Goal: Information Seeking & Learning: Learn about a topic

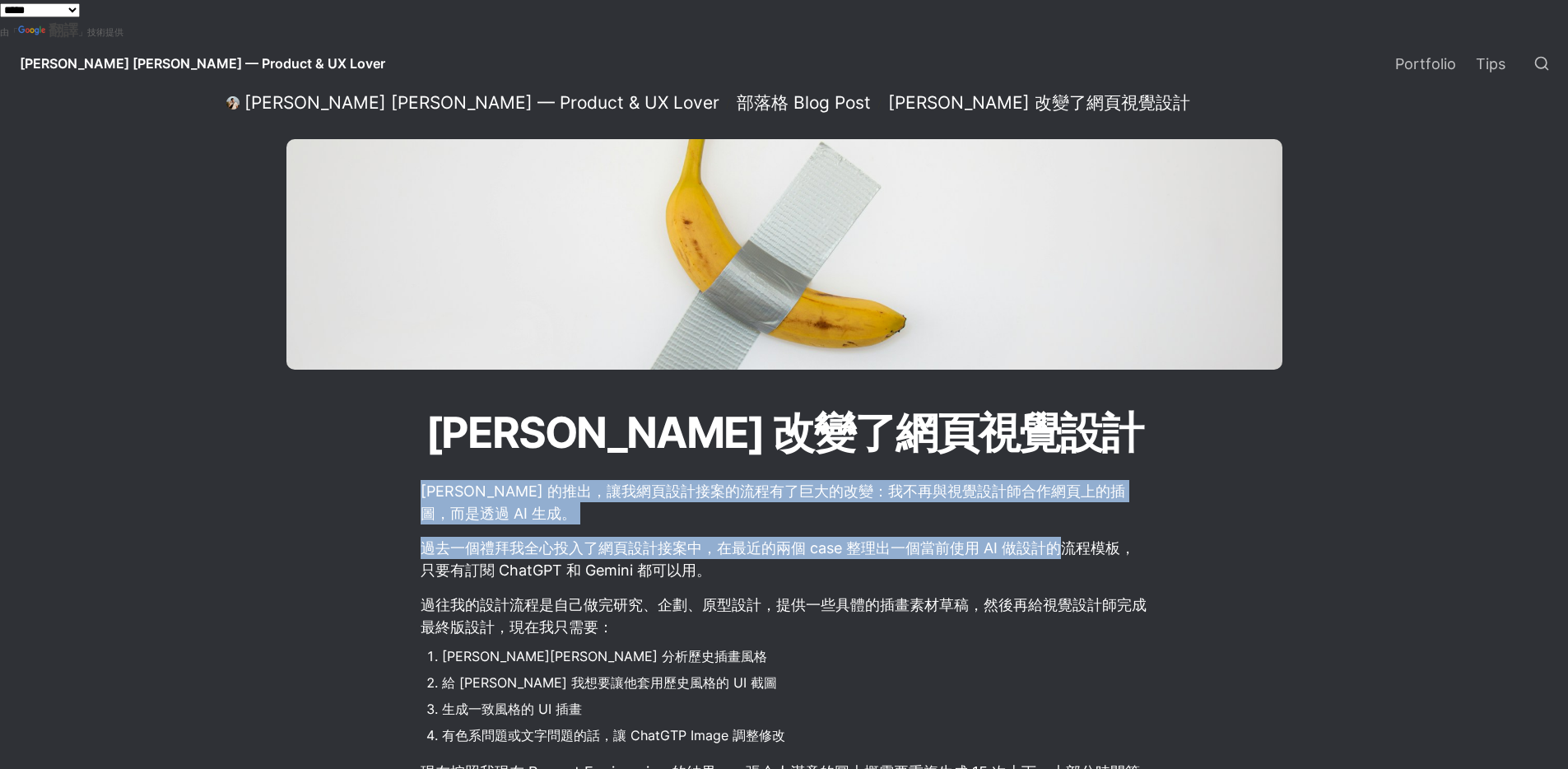
drag, startPoint x: 432, startPoint y: 497, endPoint x: 849, endPoint y: 606, distance: 431.0
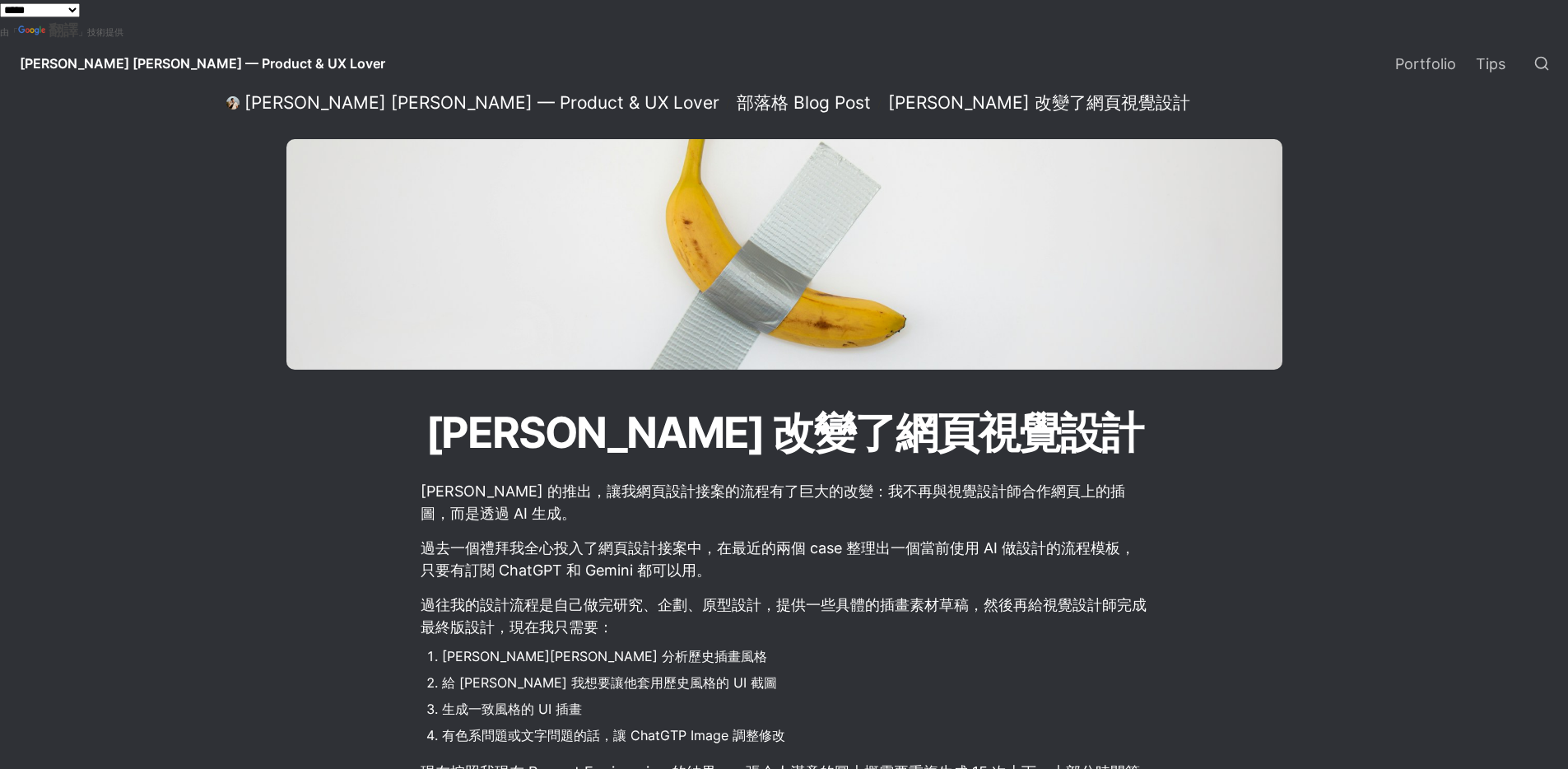
click at [805, 608] on p "過往我的設計流程是自己做完研究、企劃、原型設計，提供一些具體的插畫素材草稿，然後再給視覺設計師完成最終版設計，現在我只需要：" at bounding box center [784, 616] width 731 height 49
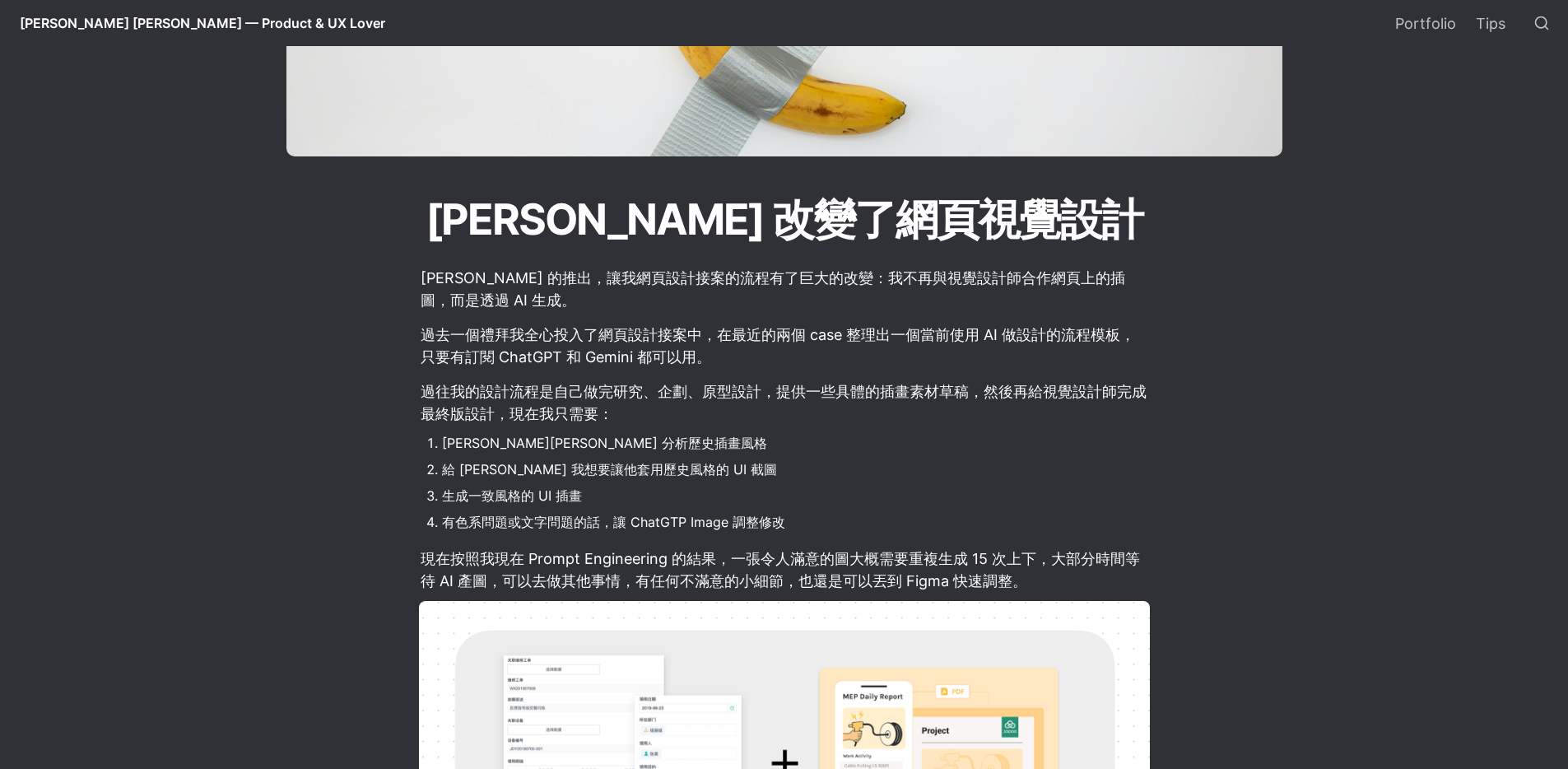
scroll to position [235, 0]
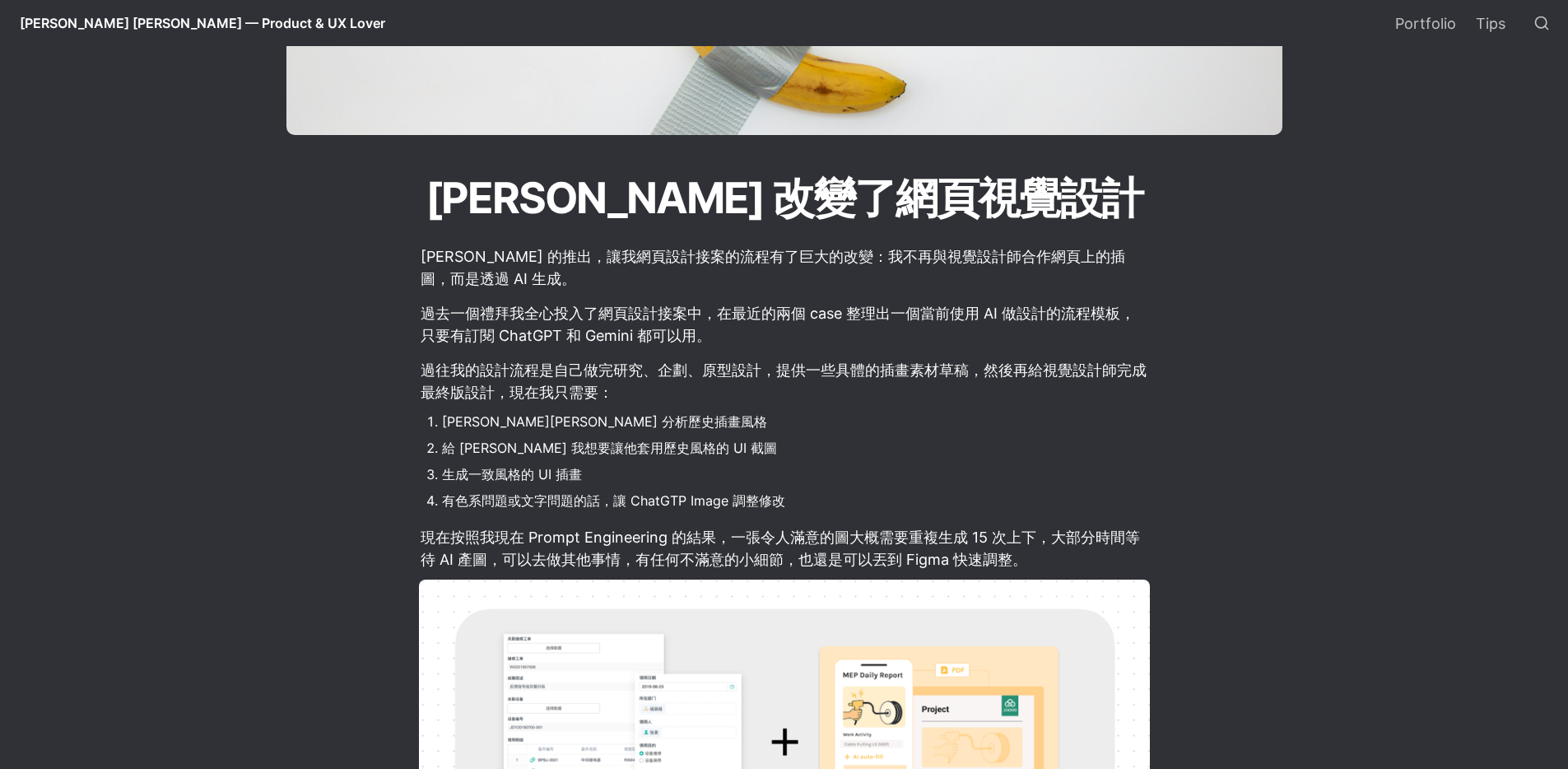
drag, startPoint x: 441, startPoint y: 377, endPoint x: 800, endPoint y: 504, distance: 380.8
click at [660, 542] on p "現在按照我現在 Prompt Engineering 的結果，一張令人滿意的圖大概需要重複生成 15 次上下，大部分時間等待 AI 產圖，可以去做其他事情，有…" at bounding box center [784, 549] width 731 height 49
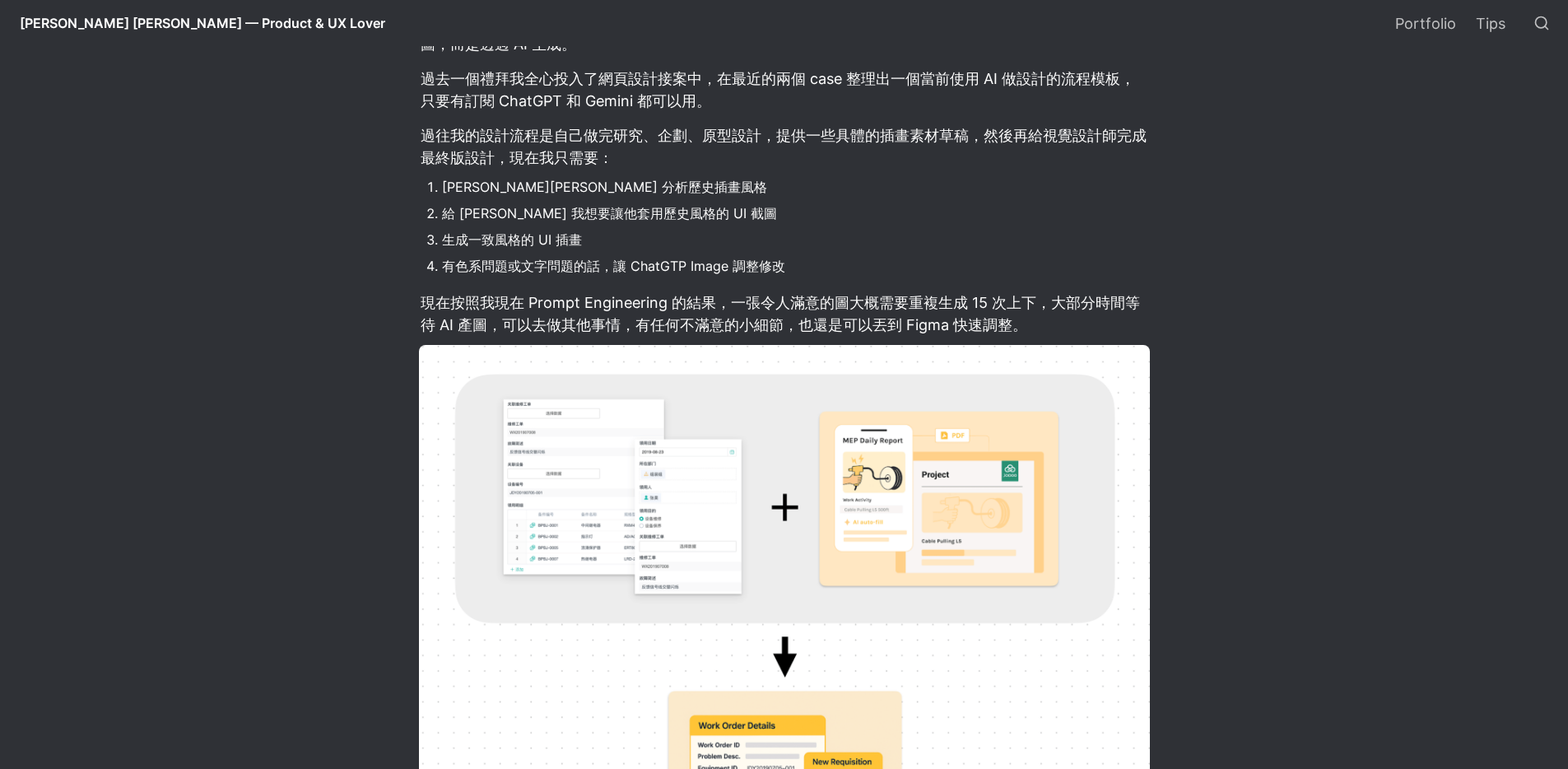
scroll to position [473, 0]
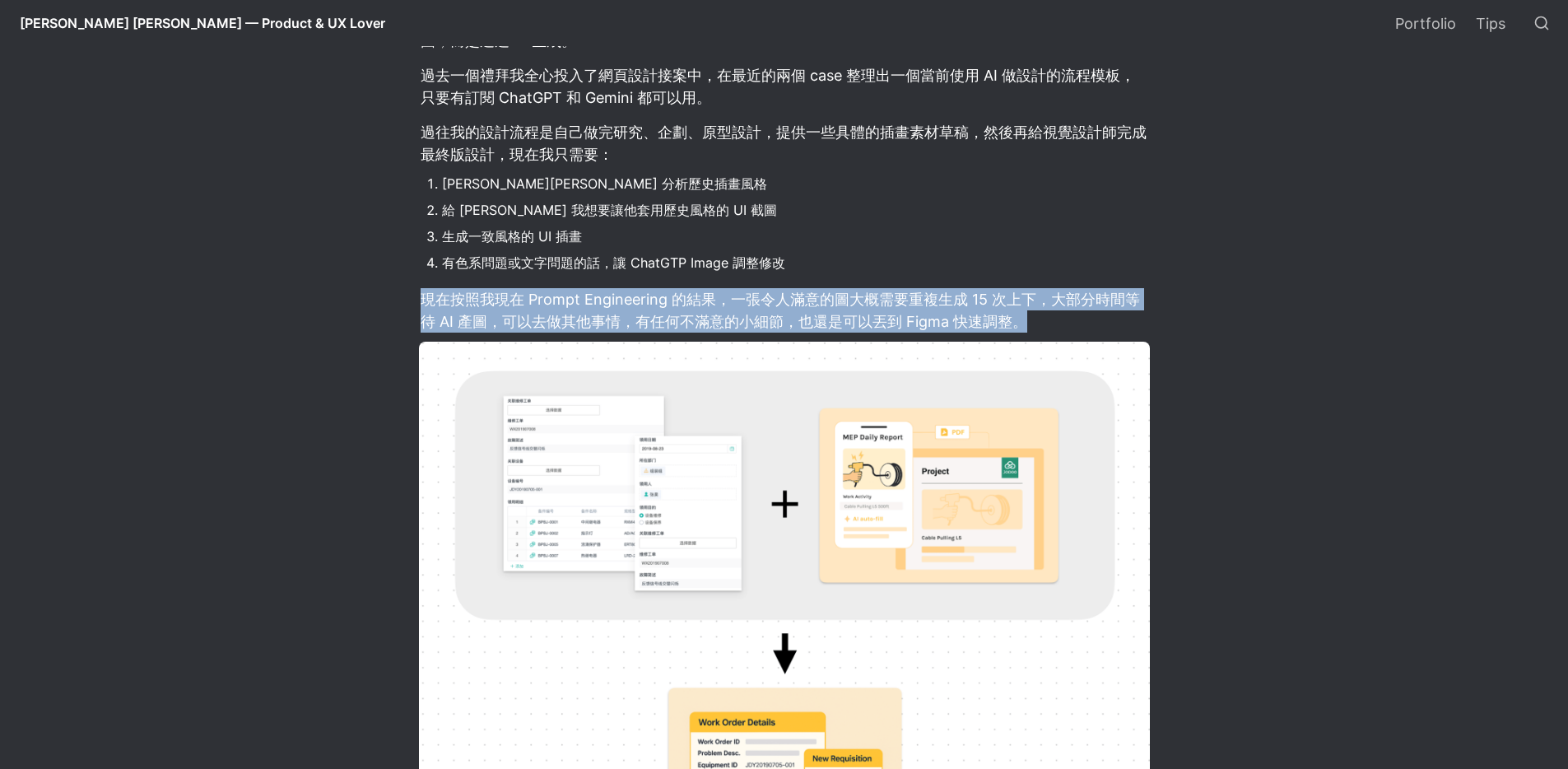
drag, startPoint x: 426, startPoint y: 304, endPoint x: 1137, endPoint y: 319, distance: 711.2
click at [1137, 319] on p "現在按照我現在 Prompt Engineering 的結果，一張令人滿意的圖大概需要重複生成 15 次上下，大部分時間等待 AI 產圖，可以去做其他事情，有…" at bounding box center [784, 310] width 731 height 49
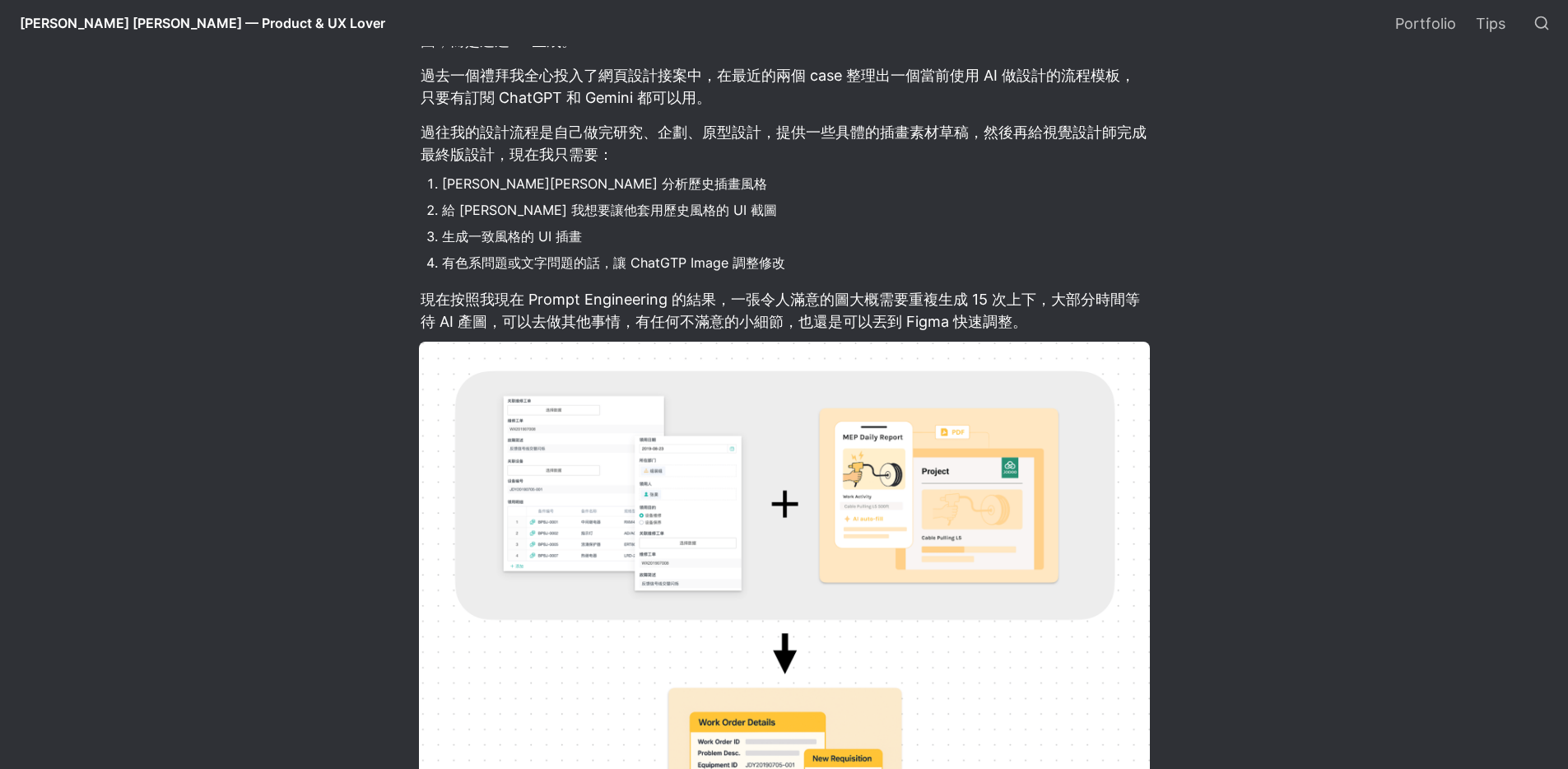
click at [981, 244] on li "生成一致風格的 UI 插畫" at bounding box center [796, 236] width 708 height 25
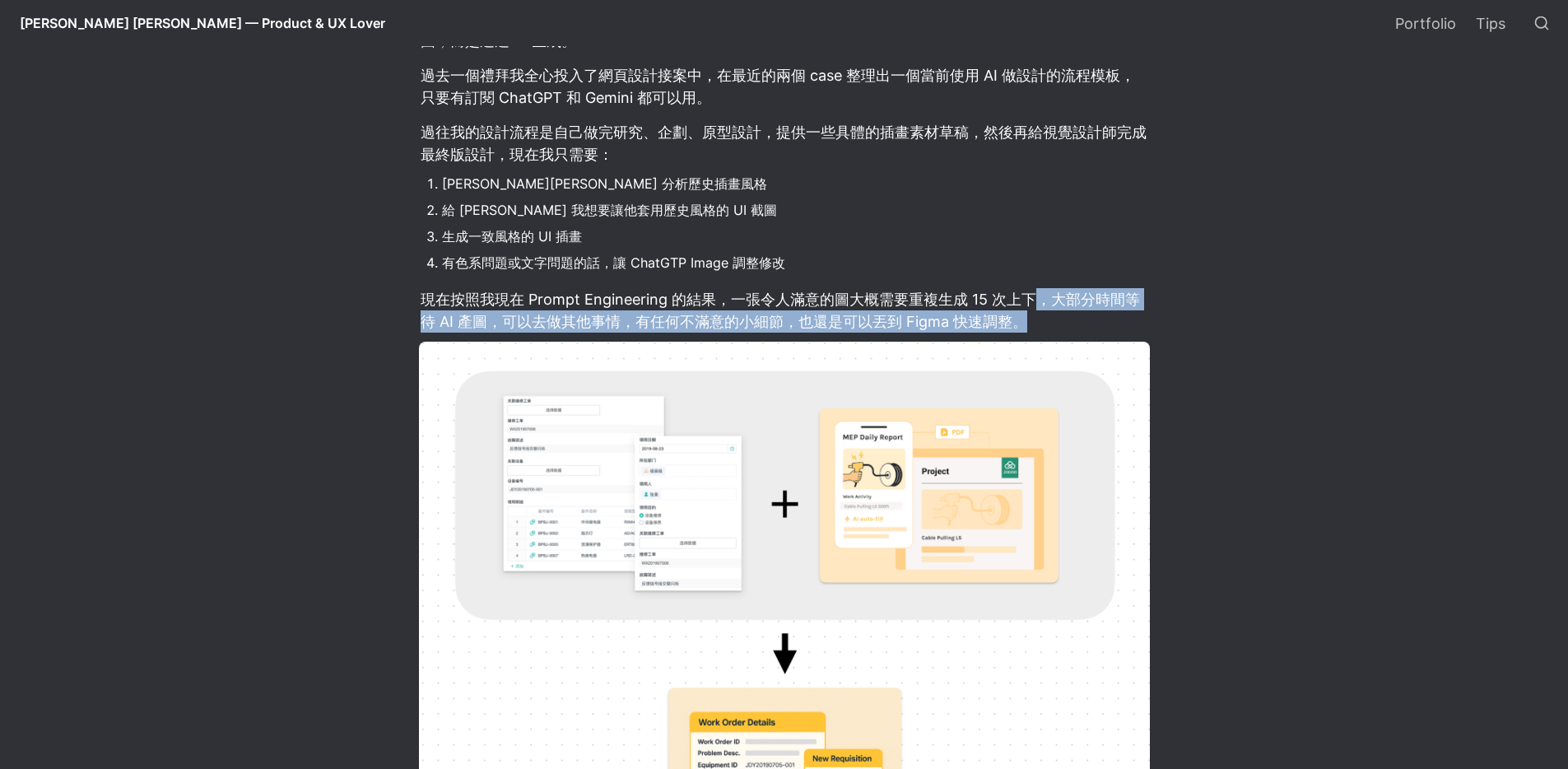
drag, startPoint x: 1061, startPoint y: 304, endPoint x: 1119, endPoint y: 330, distance: 63.6
click at [1119, 330] on p "現在按照我現在 Prompt Engineering 的結果，一張令人滿意的圖大概需要重複生成 15 次上下，大部分時間等待 AI 產圖，可以去做其他事情，有…" at bounding box center [784, 310] width 731 height 49
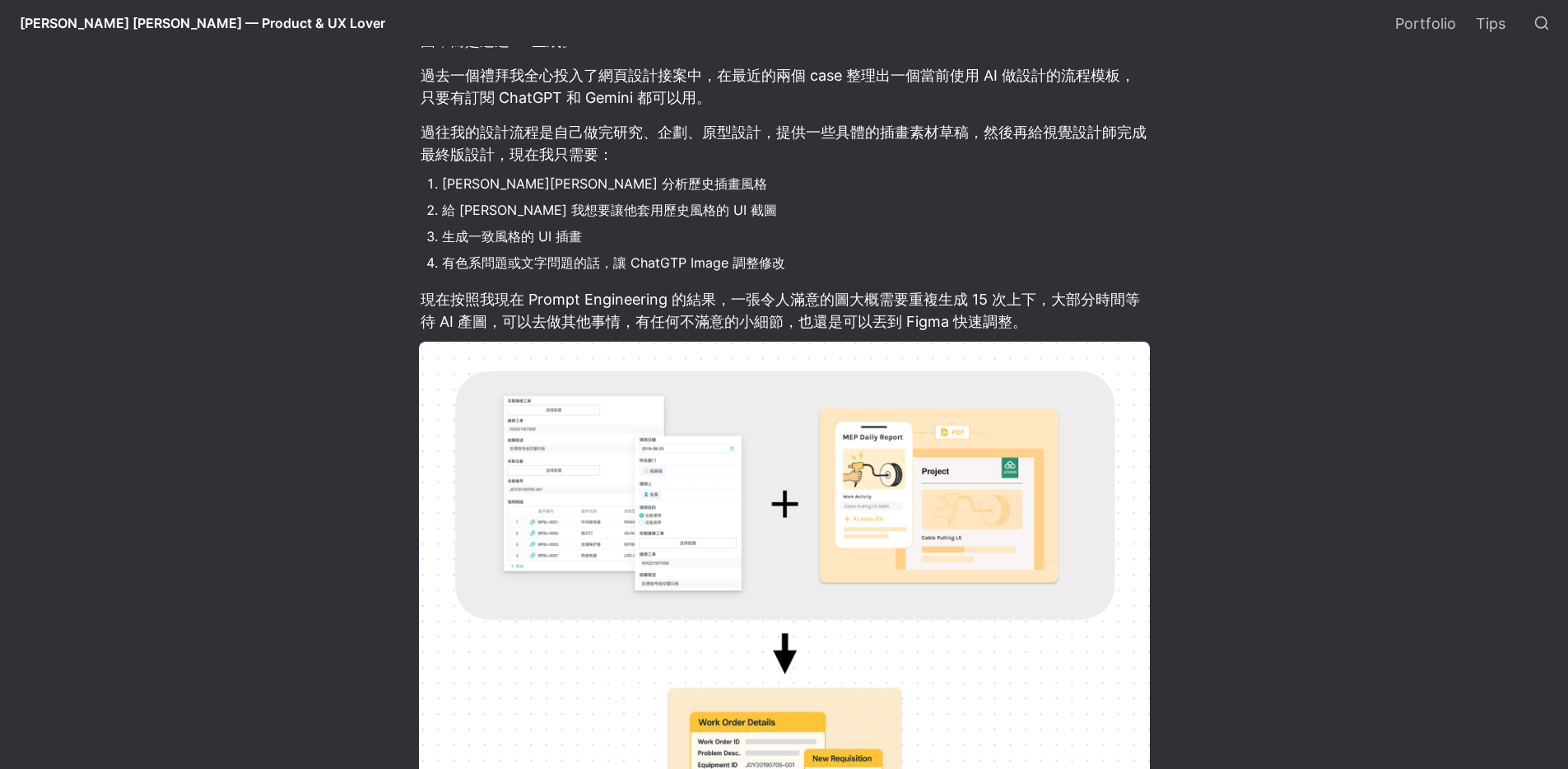
click at [992, 249] on li "生成一致風格的 UI 插畫" at bounding box center [796, 236] width 708 height 25
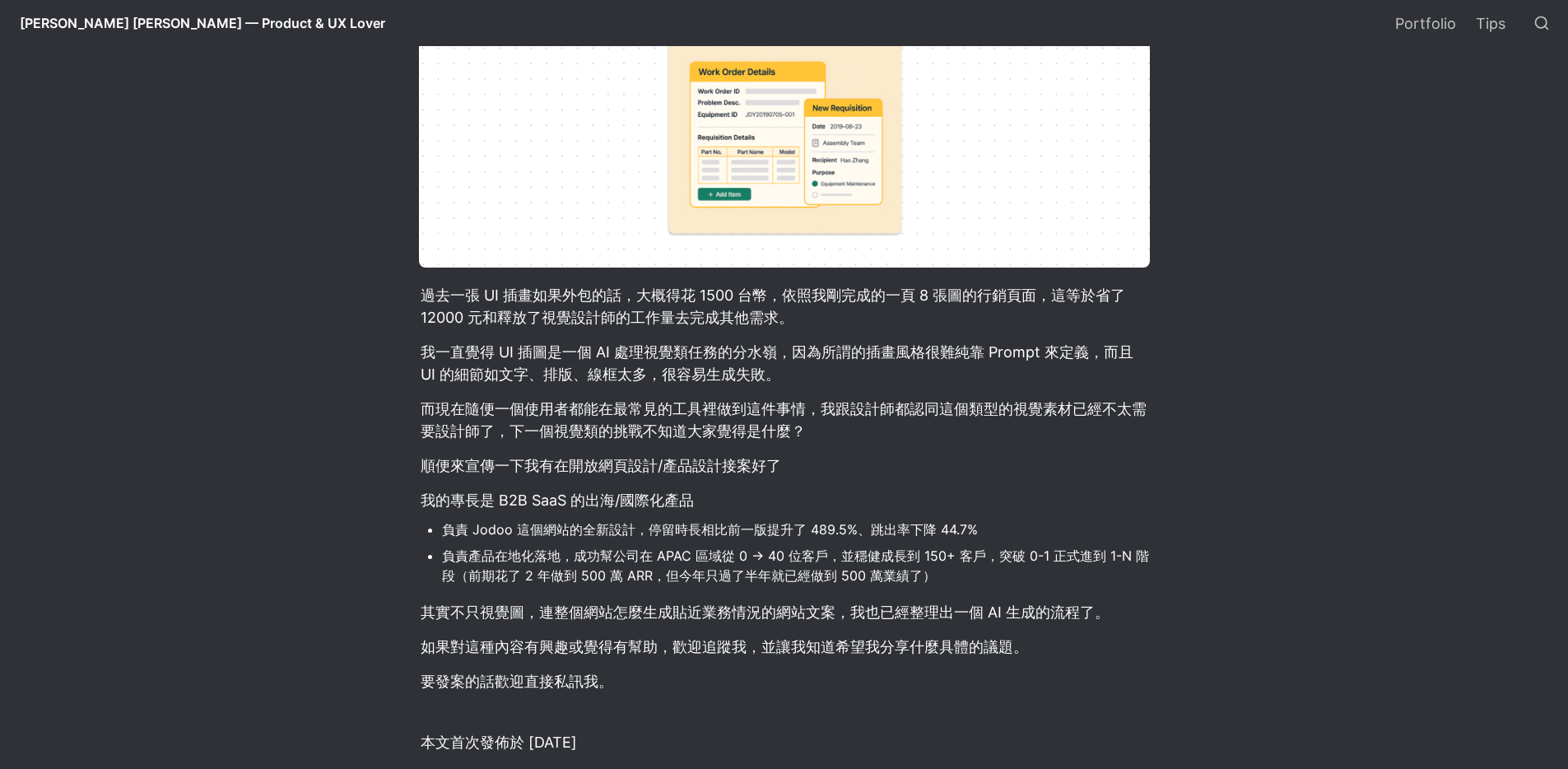
scroll to position [1130, 0]
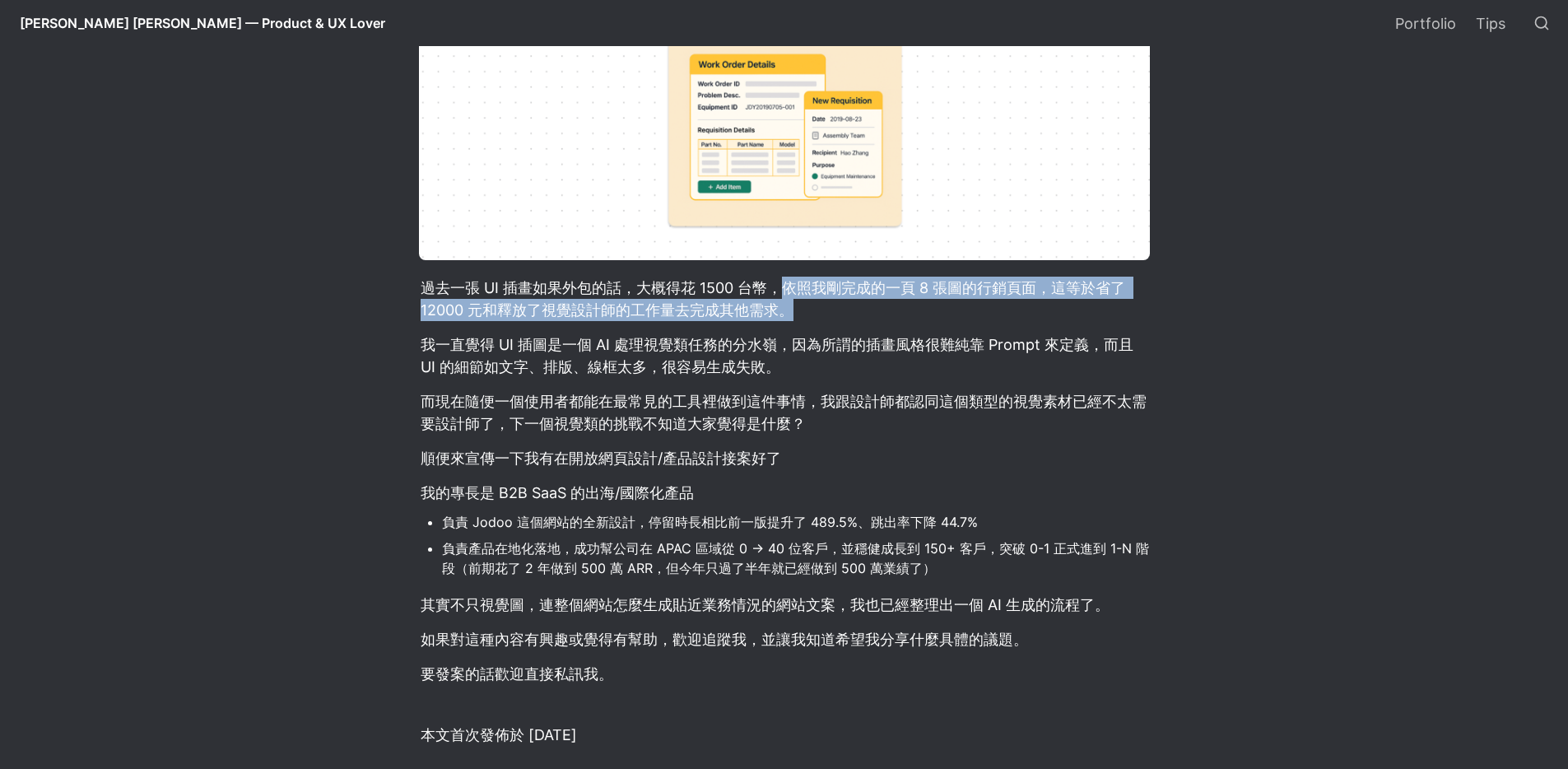
drag, startPoint x: 781, startPoint y: 291, endPoint x: 1090, endPoint y: 340, distance: 312.9
click at [1136, 311] on p "過去一張 UI 插畫如果外包的話，大概得花 1500 台幣，依照我剛完成的一頁 8 張圖的行銷頁面，這等於省了 12000 元和釋放了視覺設計師的工作量去完成…" at bounding box center [784, 299] width 731 height 49
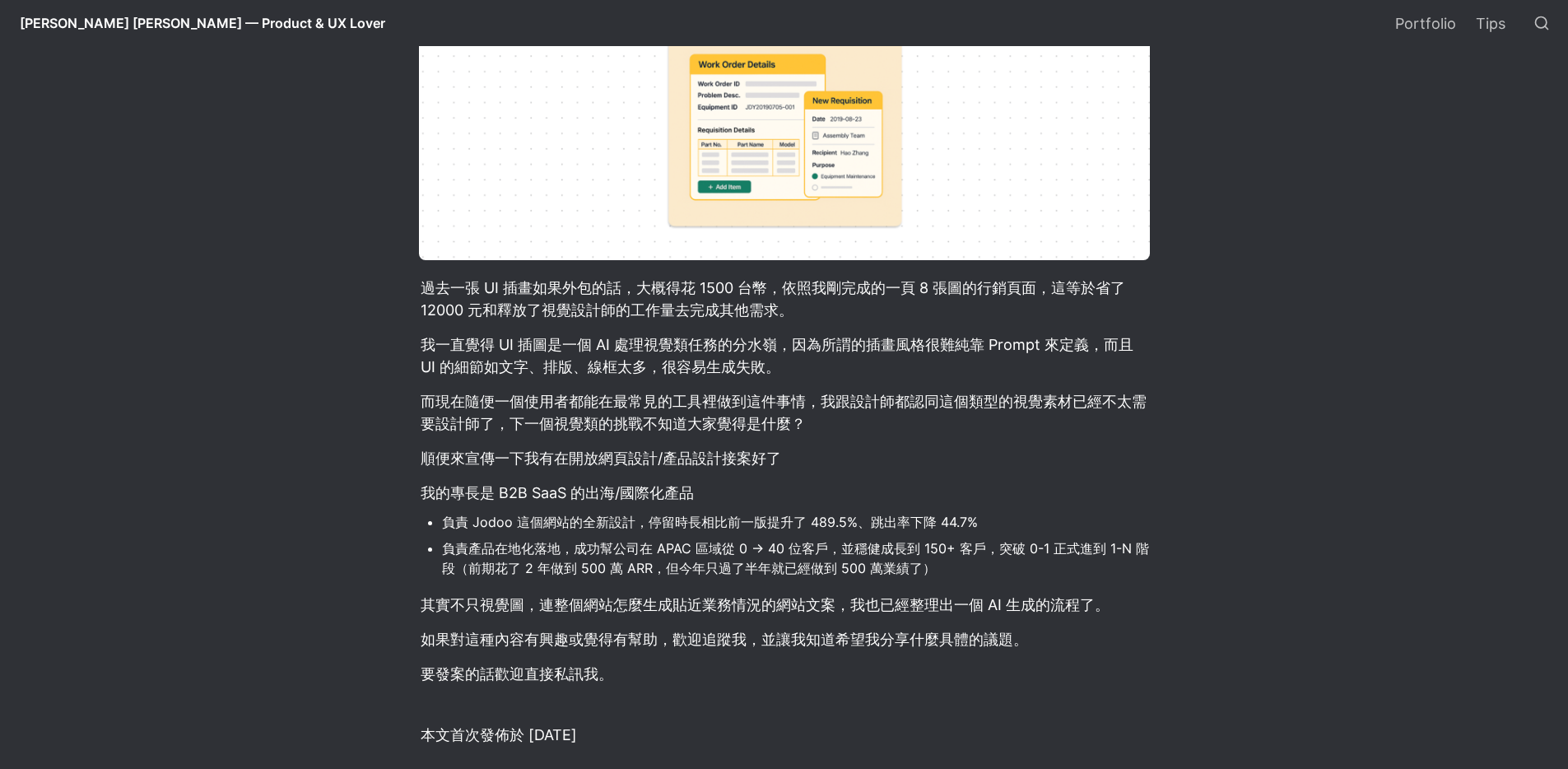
click at [876, 388] on article "[PERSON_NAME] 的推出，讓我網頁設計接案的流程有了巨大的改變：我不再與視覺設計師合作網頁上的插圖，而是透過 AI 生成。 過去一個禮拜我全心投入了…" at bounding box center [784, 63] width 890 height 1447
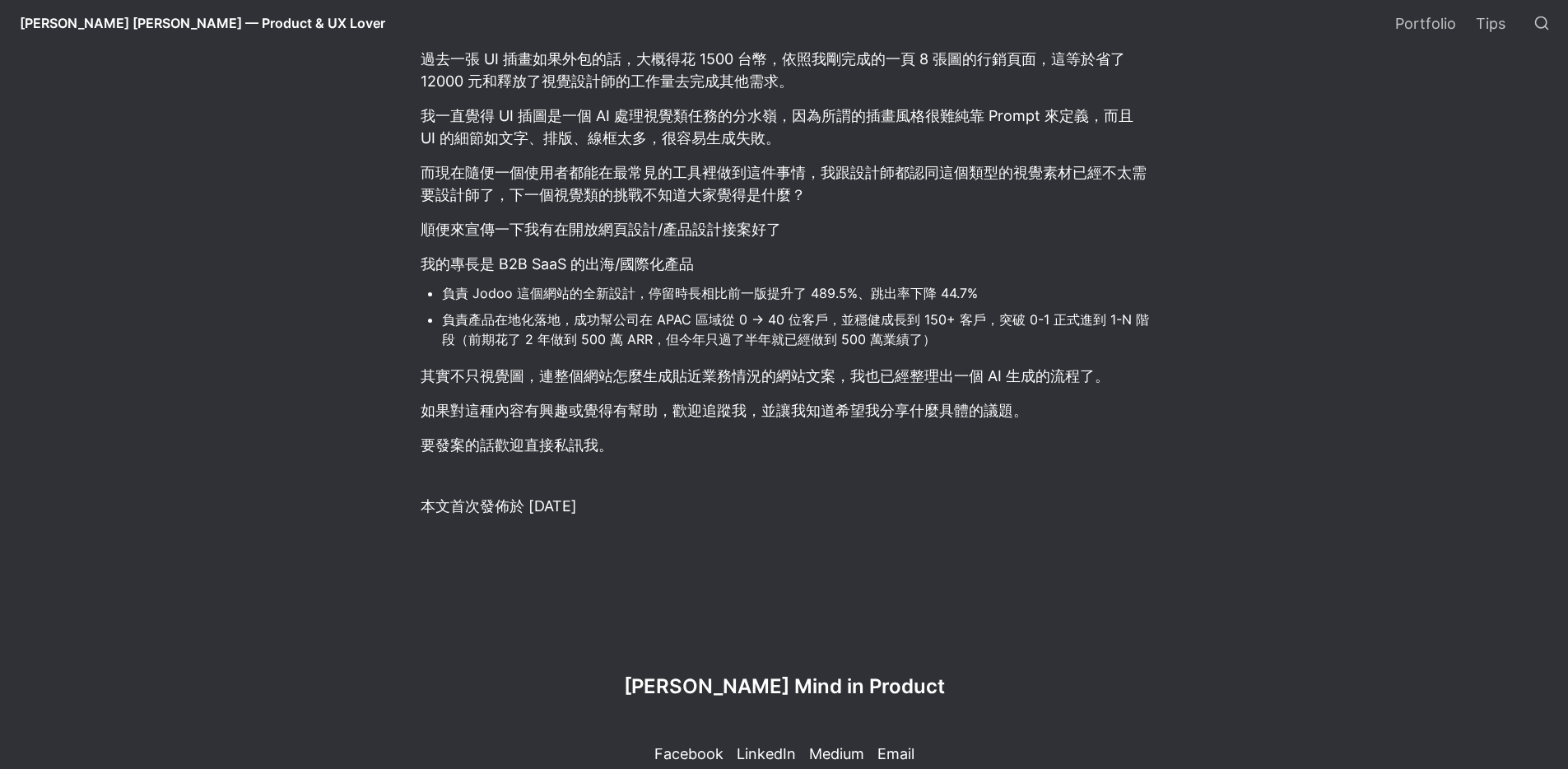
scroll to position [1367, 0]
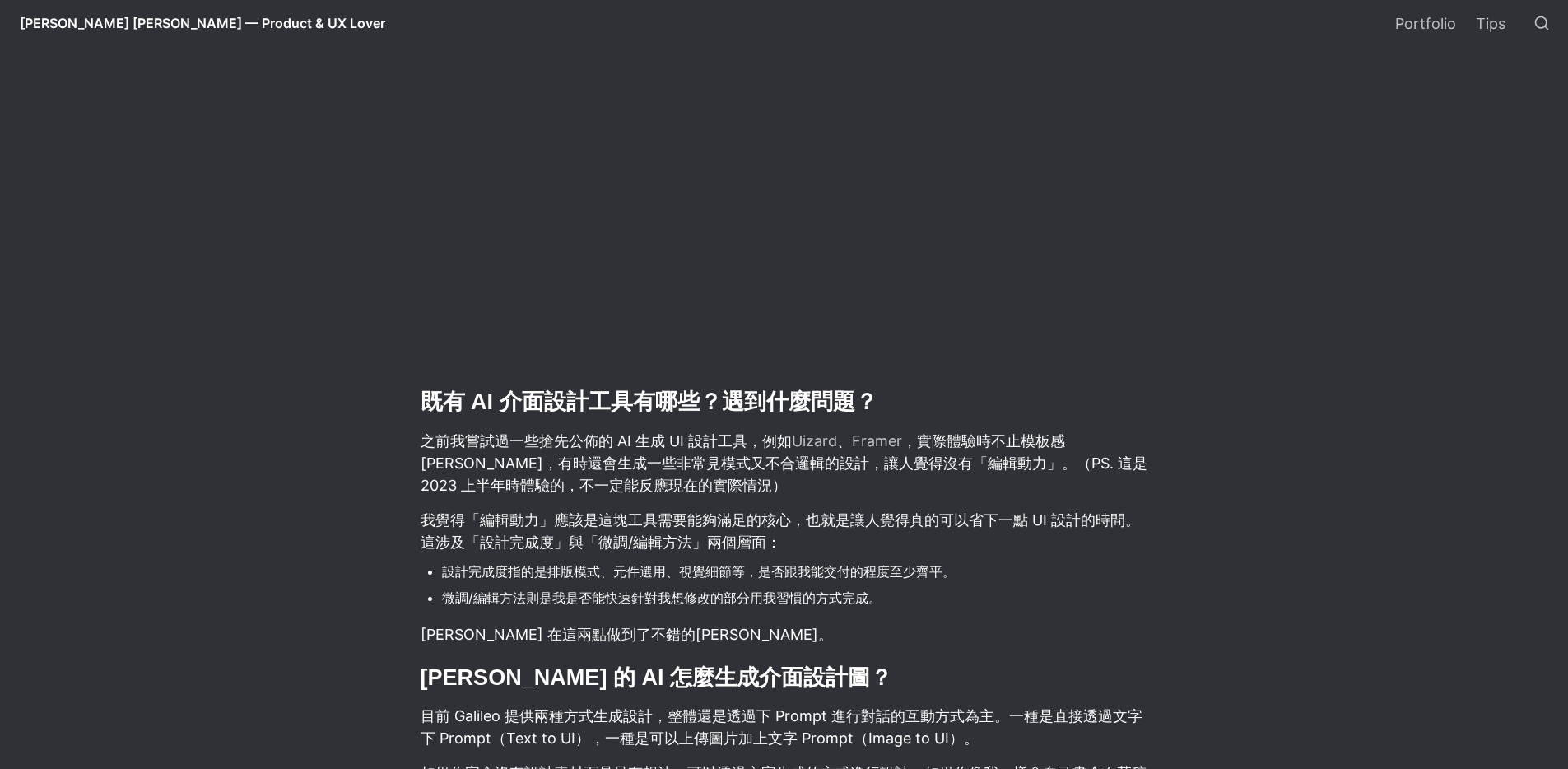
scroll to position [2283, 0]
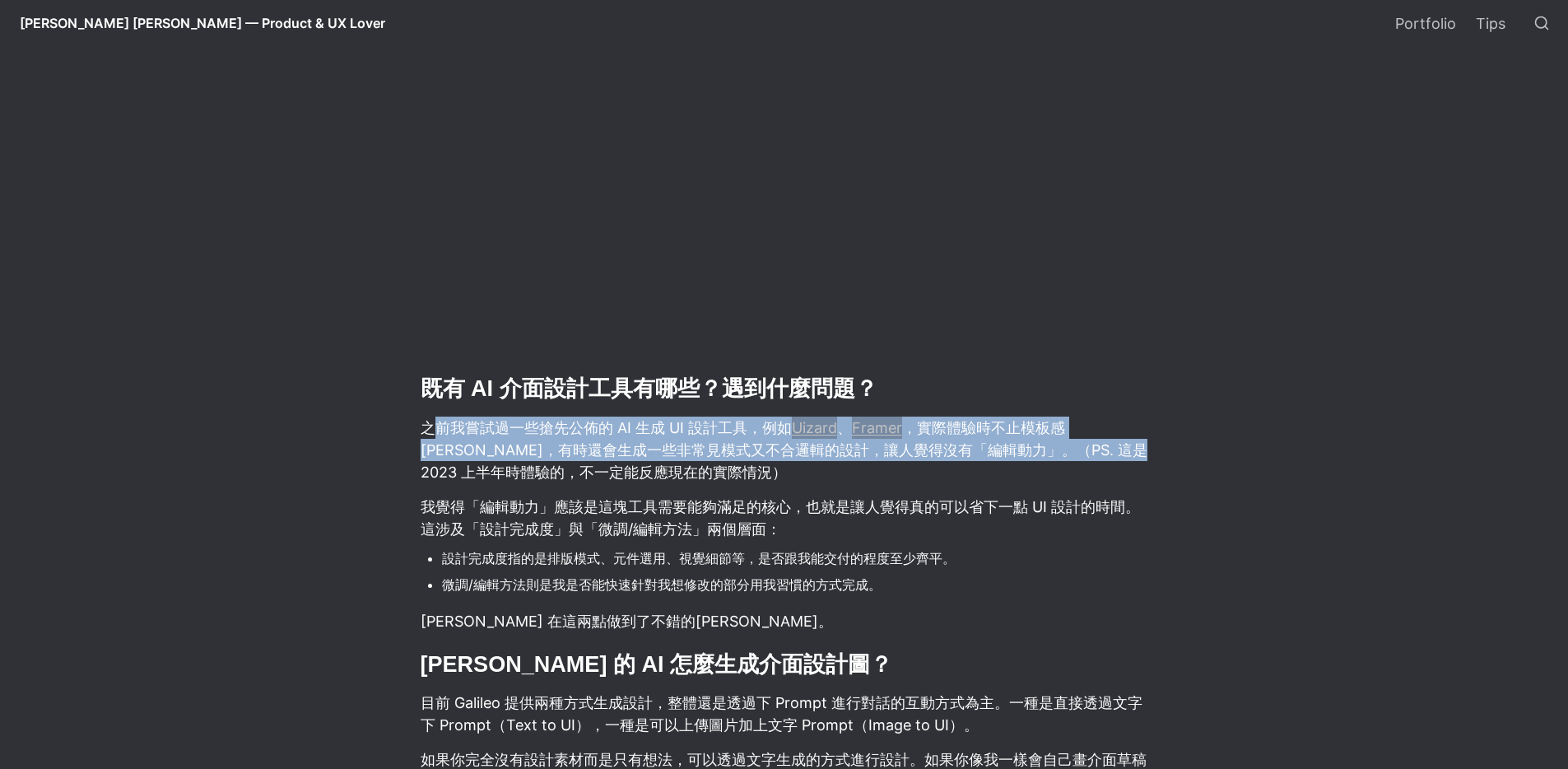
drag, startPoint x: 443, startPoint y: 348, endPoint x: 1079, endPoint y: 373, distance: 636.5
click at [1090, 414] on p "之前我嘗試過一些搶先公佈的 AI 生成 UI 設計工具，例如 Uizard 、 Framer ，實際體驗時不止模板感[PERSON_NAME]，有時還會生成一…" at bounding box center [784, 450] width 731 height 71
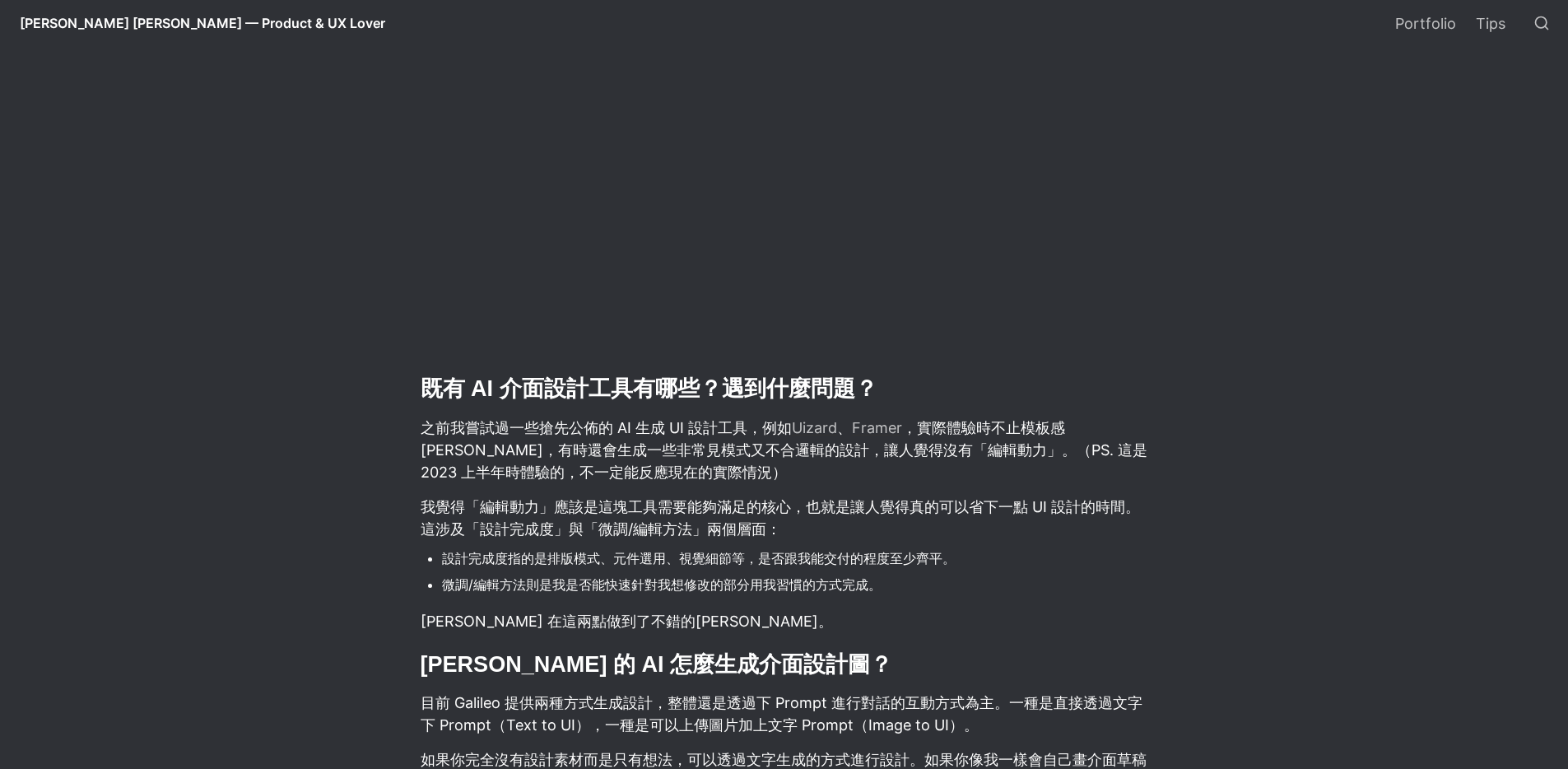
click at [1006, 414] on p "之前我嘗試過一些搶先公佈的 AI 生成 UI 設計工具，例如 Uizard 、 Framer ，實際體驗時不止模板感[PERSON_NAME]，有時還會生成一…" at bounding box center [784, 450] width 731 height 71
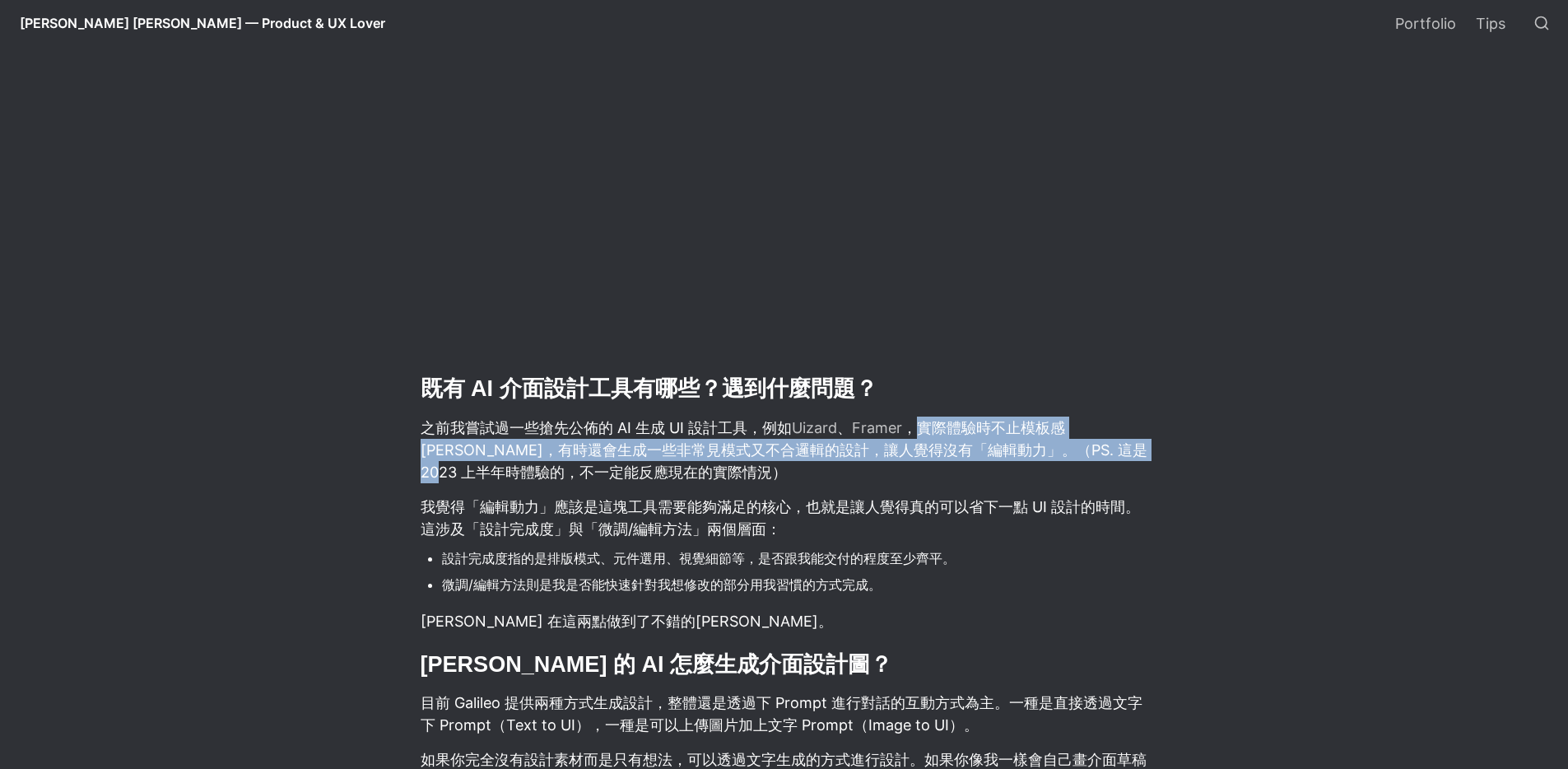
drag, startPoint x: 919, startPoint y: 341, endPoint x: 1132, endPoint y: 363, distance: 214.1
click at [1132, 414] on p "之前我嘗試過一些搶先公佈的 AI 生成 UI 設計工具，例如 Uizard 、 Framer ，實際體驗時不止模板感[PERSON_NAME]，有時還會生成一…" at bounding box center [784, 450] width 731 height 71
click at [1065, 414] on p "之前我嘗試過一些搶先公佈的 AI 生成 UI 設計工具，例如 Uizard 、 Framer ，實際體驗時不止模板感[PERSON_NAME]，有時還會生成一…" at bounding box center [784, 450] width 731 height 71
drag, startPoint x: 429, startPoint y: 367, endPoint x: 1141, endPoint y: 403, distance: 712.9
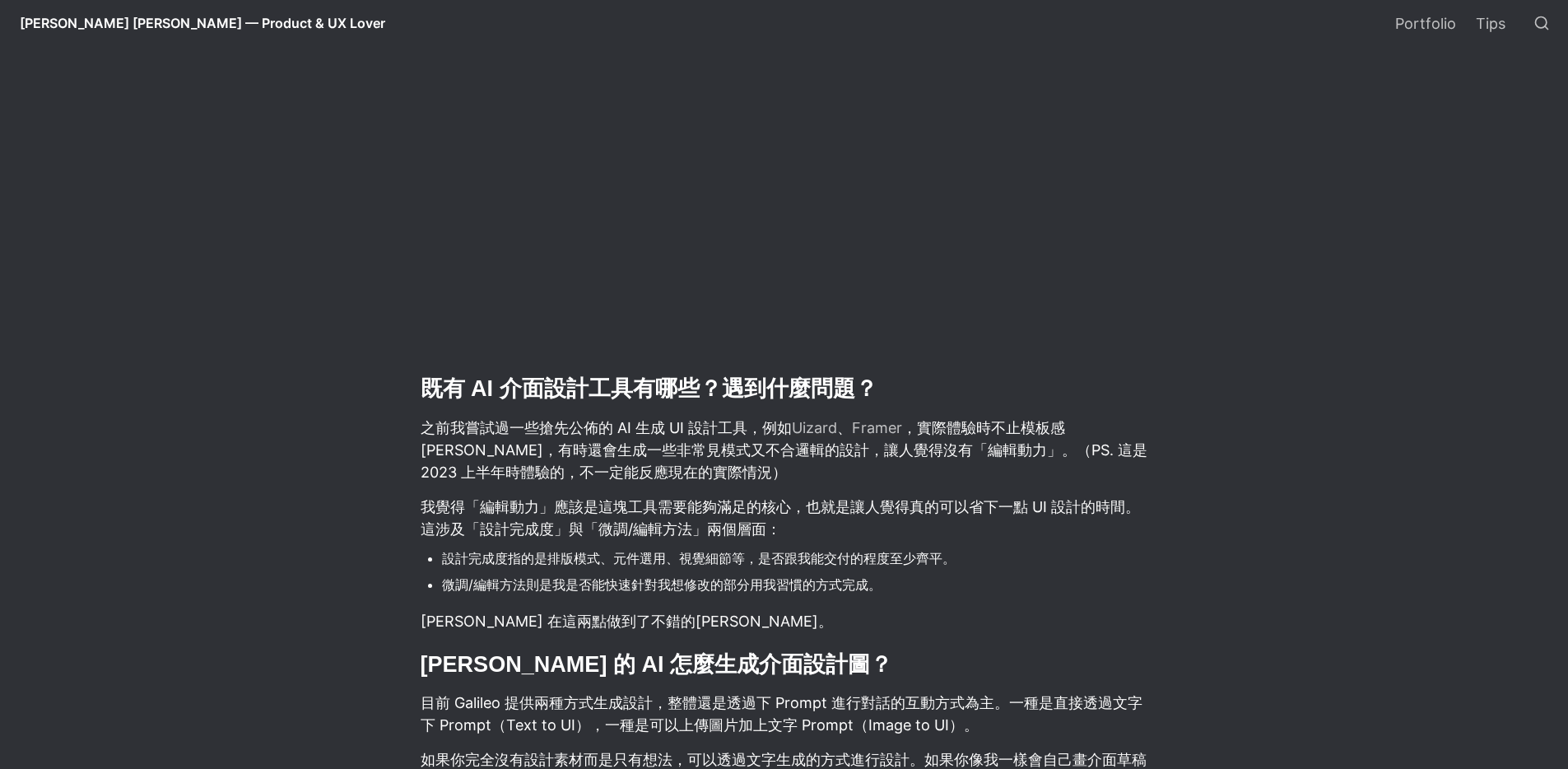
click at [753, 546] on li "設計完成度指的是排版模式、元件選用、視覺細節等，是否跟我能交付的程度至少齊平。" at bounding box center [796, 558] width 708 height 25
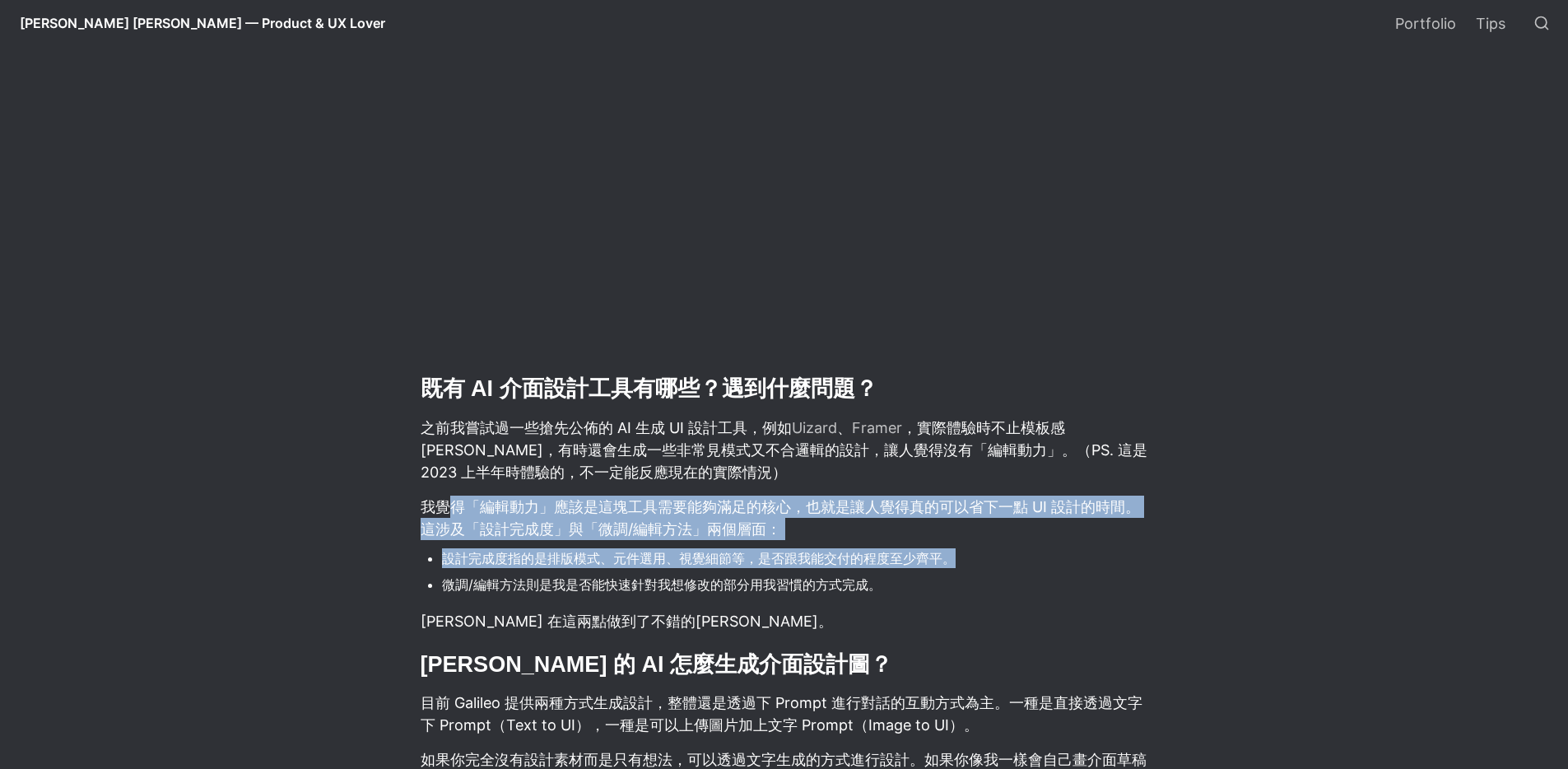
drag, startPoint x: 453, startPoint y: 423, endPoint x: 1072, endPoint y: 473, distance: 621.0
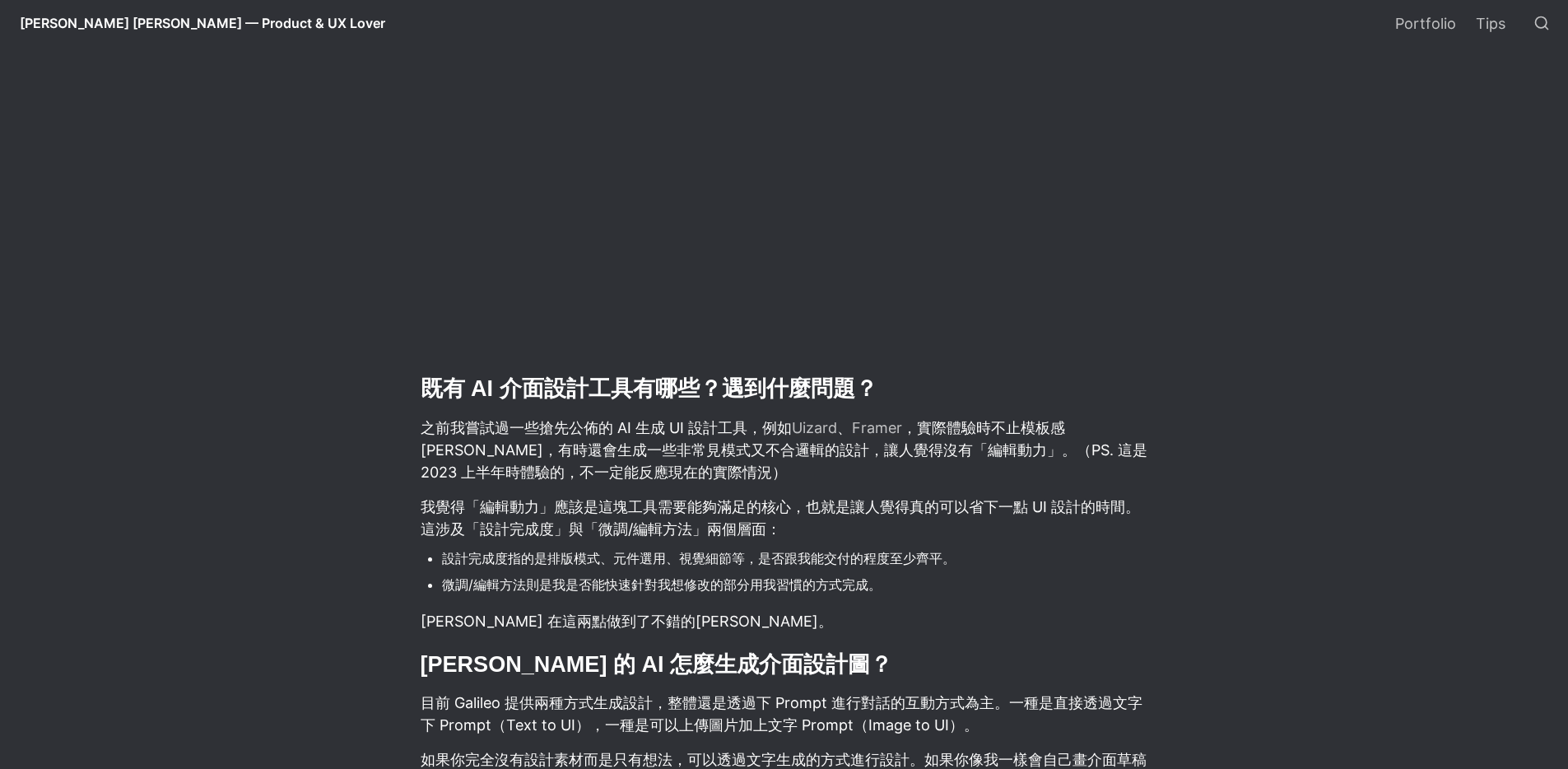
click at [636, 648] on h2 "Galileo 的 AI 怎麼生成介面設計圖？" at bounding box center [784, 665] width 731 height 34
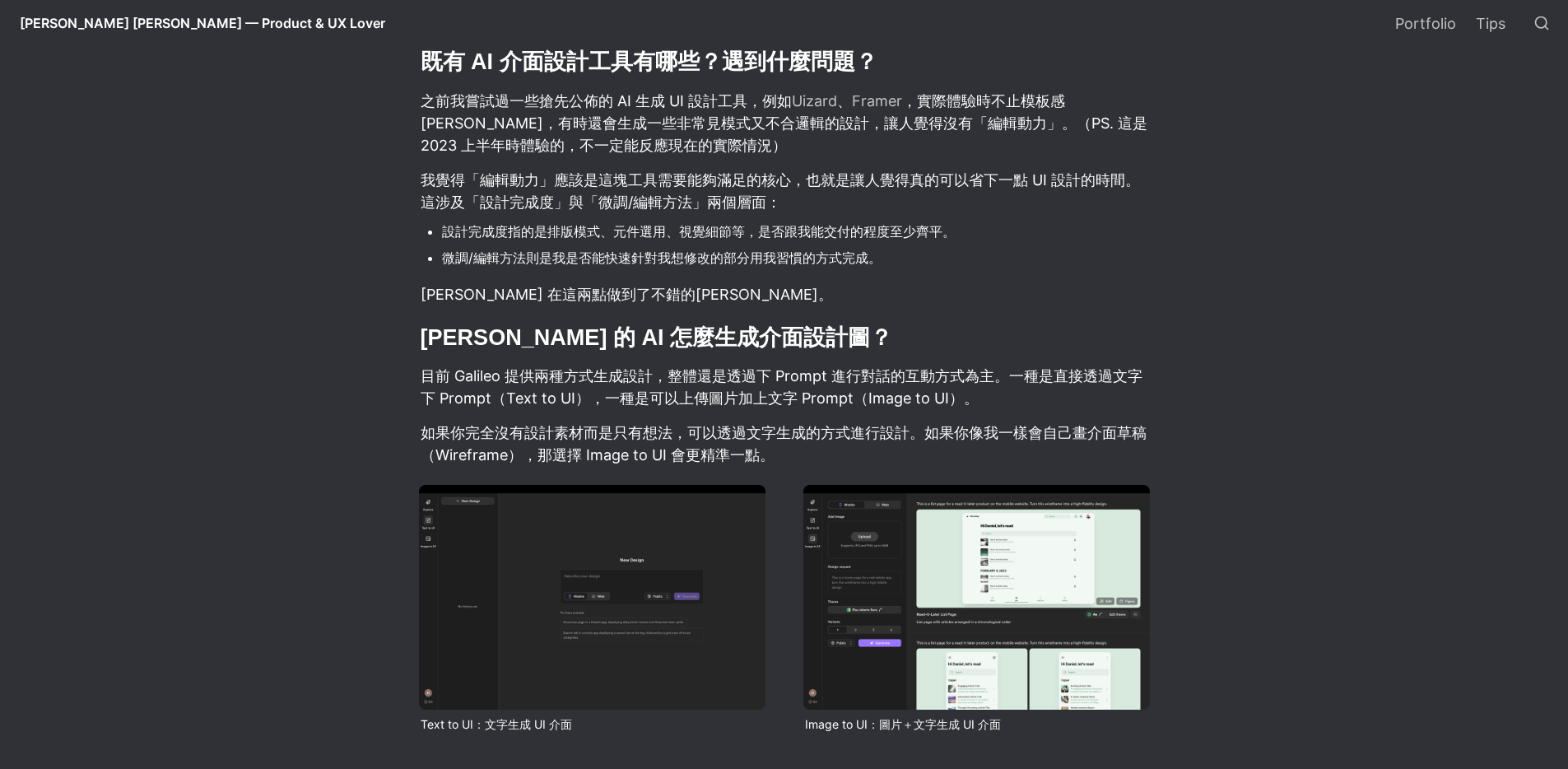
scroll to position [2618, 0]
